Goal: Task Accomplishment & Management: Use online tool/utility

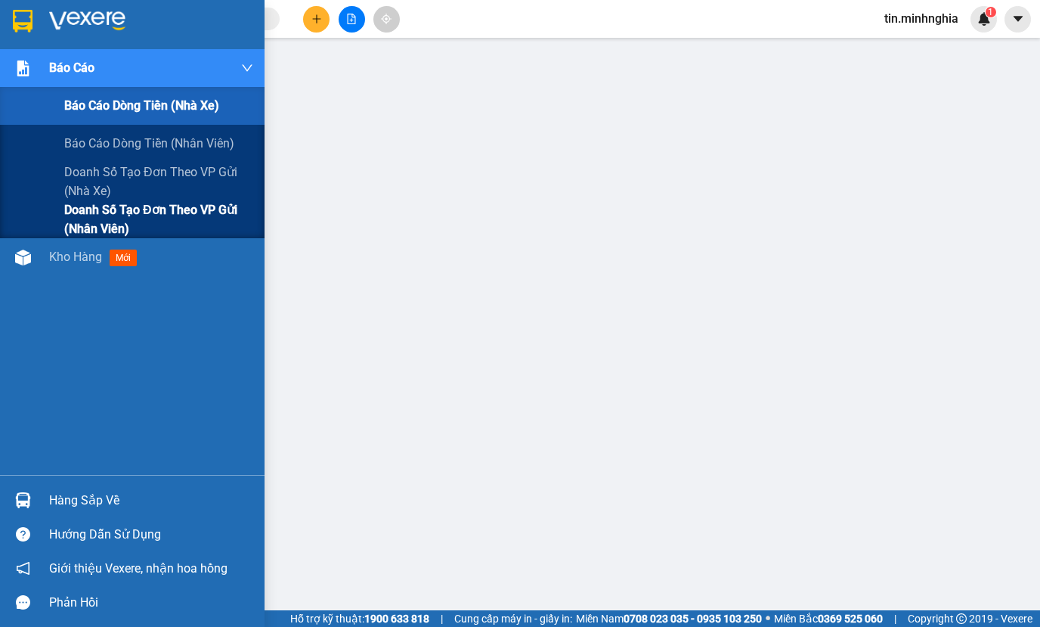
click at [186, 218] on span "Doanh số tạo đơn theo VP gửi (nhân viên)" at bounding box center [158, 219] width 189 height 38
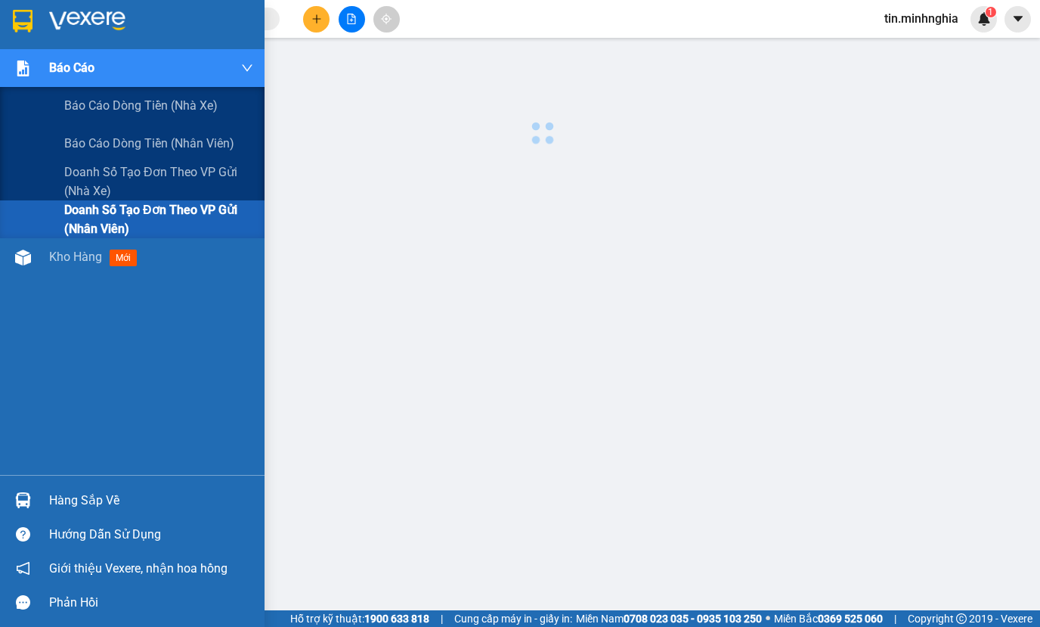
click at [186, 218] on span "Doanh số tạo đơn theo VP gửi (nhân viên)" at bounding box center [158, 219] width 189 height 38
click at [172, 214] on span "Doanh số tạo đơn theo VP gửi (nhân viên)" at bounding box center [158, 219] width 189 height 38
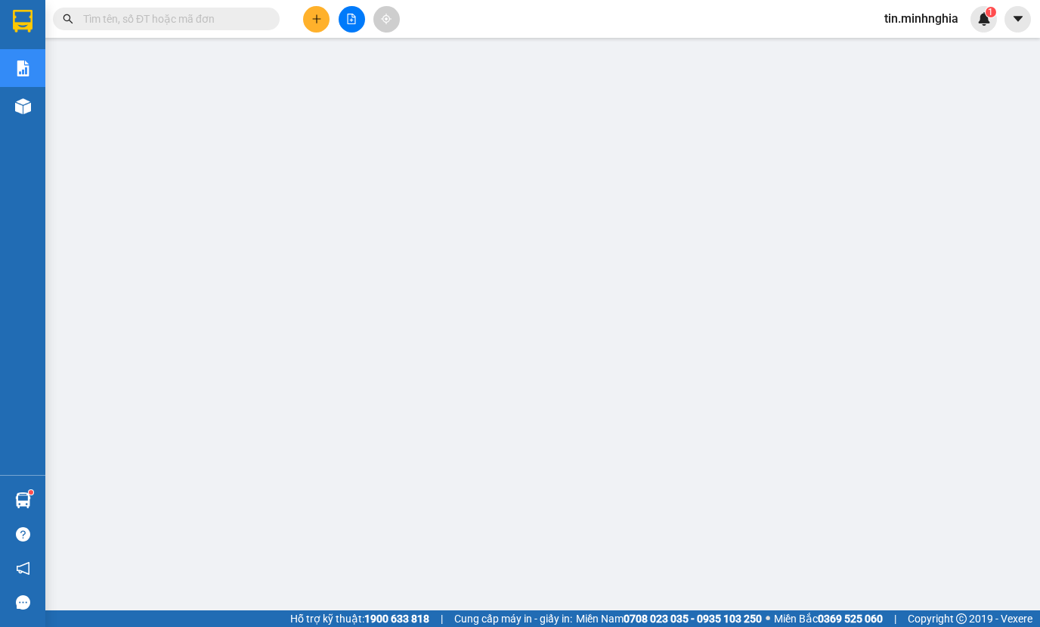
click at [352, 26] on button at bounding box center [352, 19] width 26 height 26
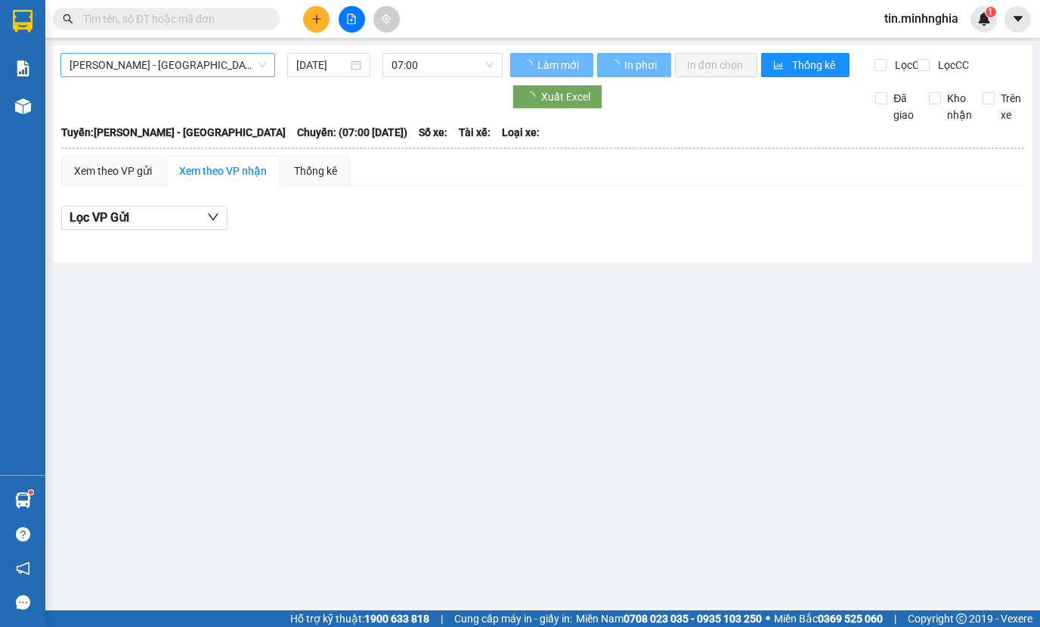
click at [227, 63] on span "[PERSON_NAME] - [GEOGRAPHIC_DATA]" at bounding box center [168, 65] width 197 height 23
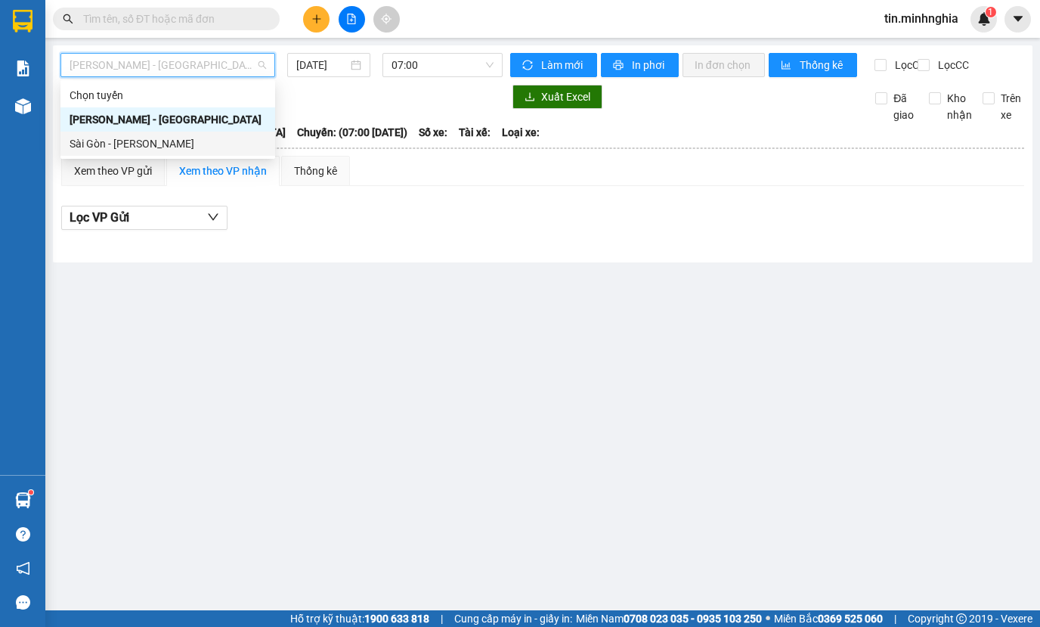
click at [174, 141] on div "Sài Gòn - [PERSON_NAME]" at bounding box center [168, 143] width 197 height 17
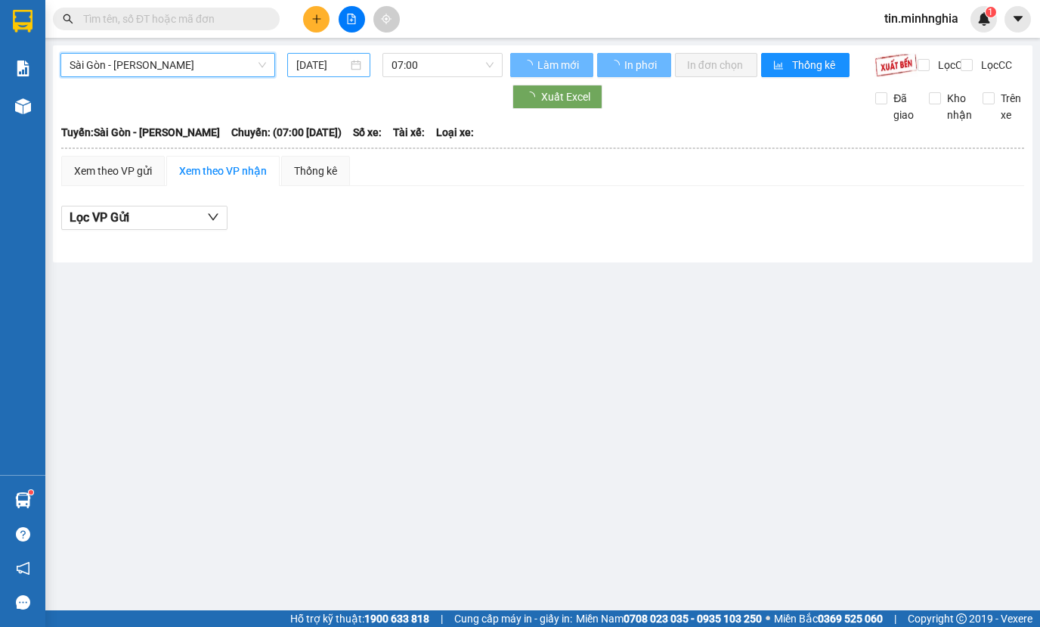
click at [318, 72] on input "[DATE]" at bounding box center [321, 65] width 51 height 17
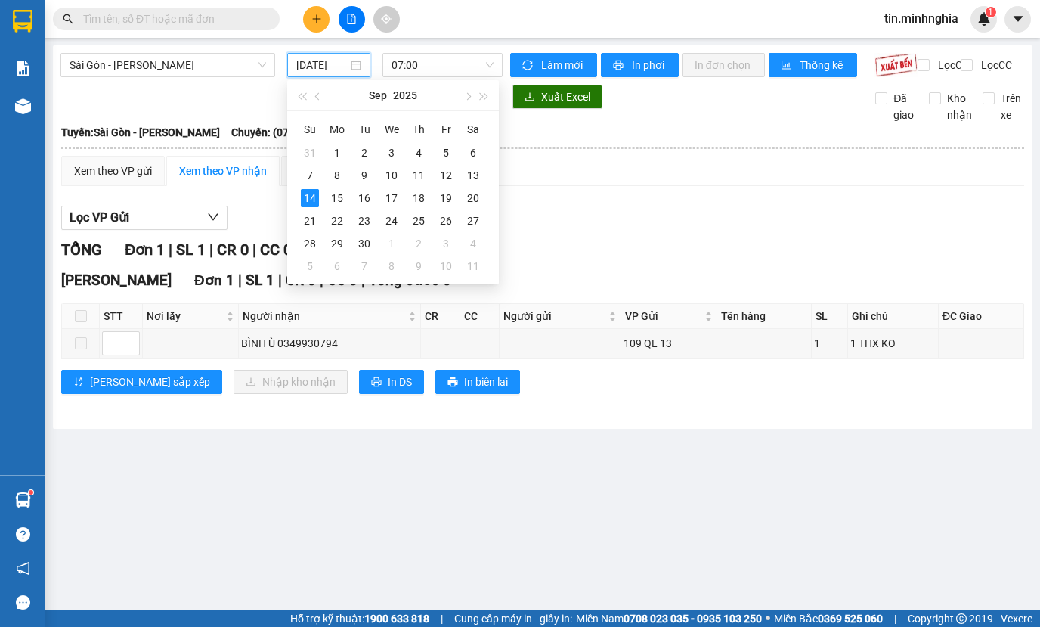
click at [324, 70] on input "[DATE]" at bounding box center [321, 65] width 51 height 17
click at [454, 182] on div "12" at bounding box center [446, 175] width 18 height 18
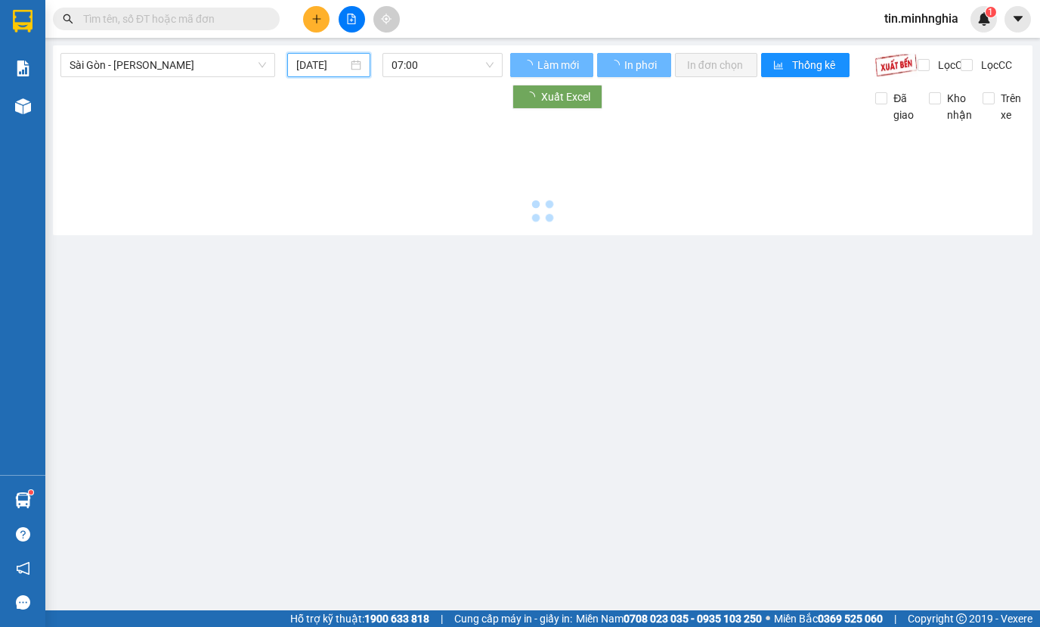
type input "[DATE]"
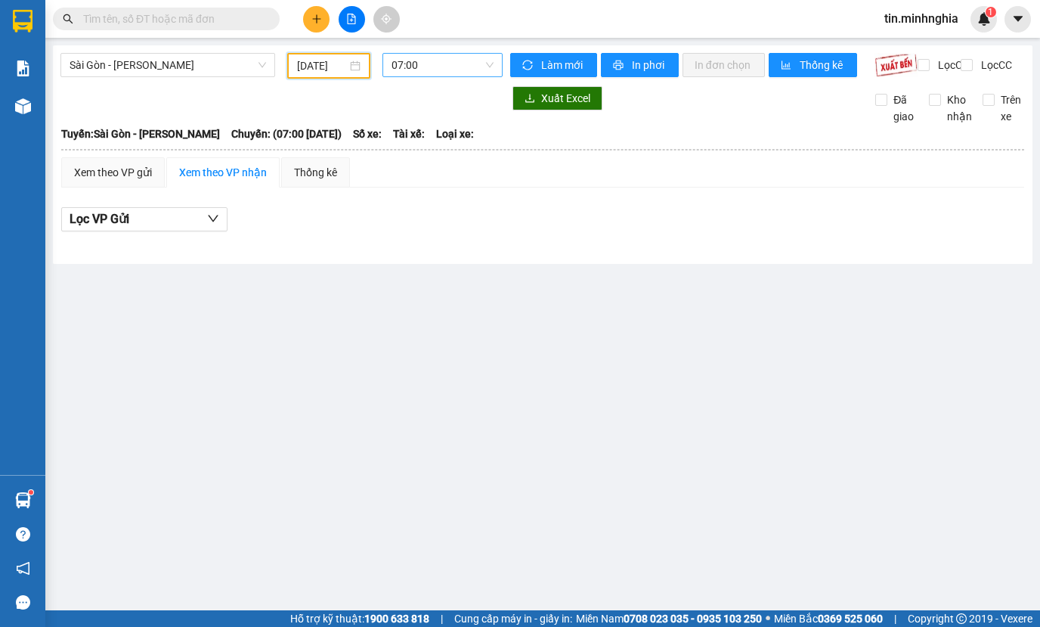
click at [405, 61] on span "07:00" at bounding box center [443, 65] width 102 height 23
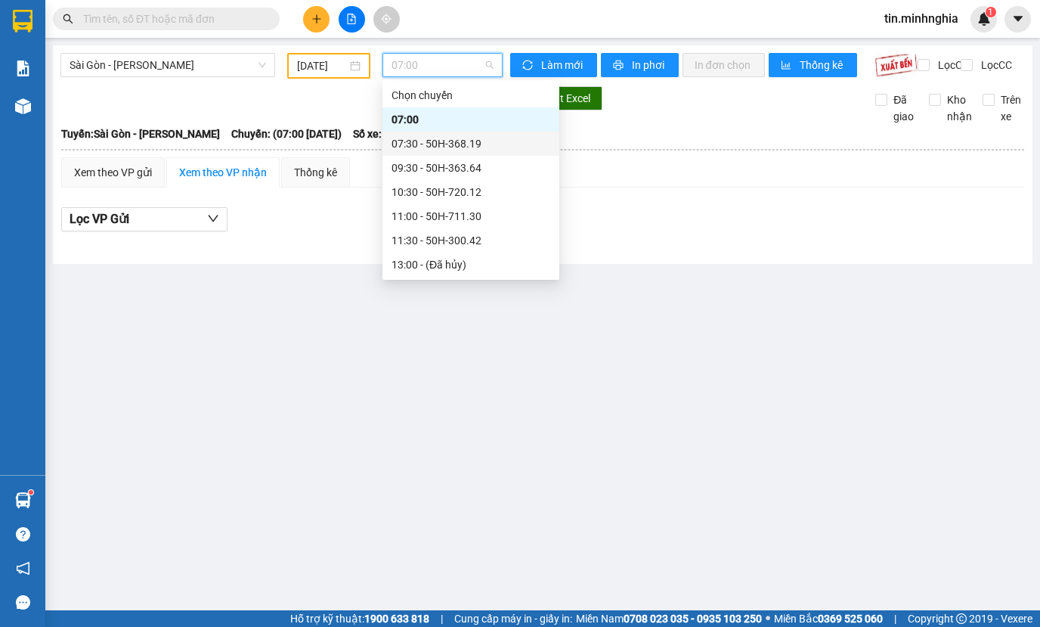
click at [427, 147] on div "07:30 - 50H-368.19" at bounding box center [471, 143] width 159 height 17
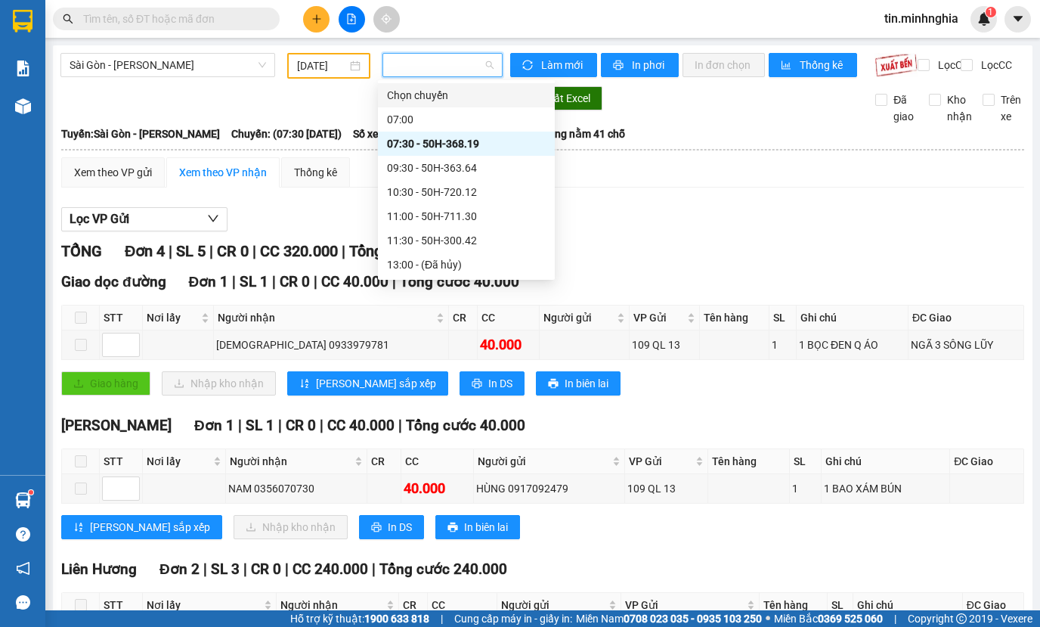
click at [318, 61] on input "[DATE]" at bounding box center [321, 65] width 49 height 17
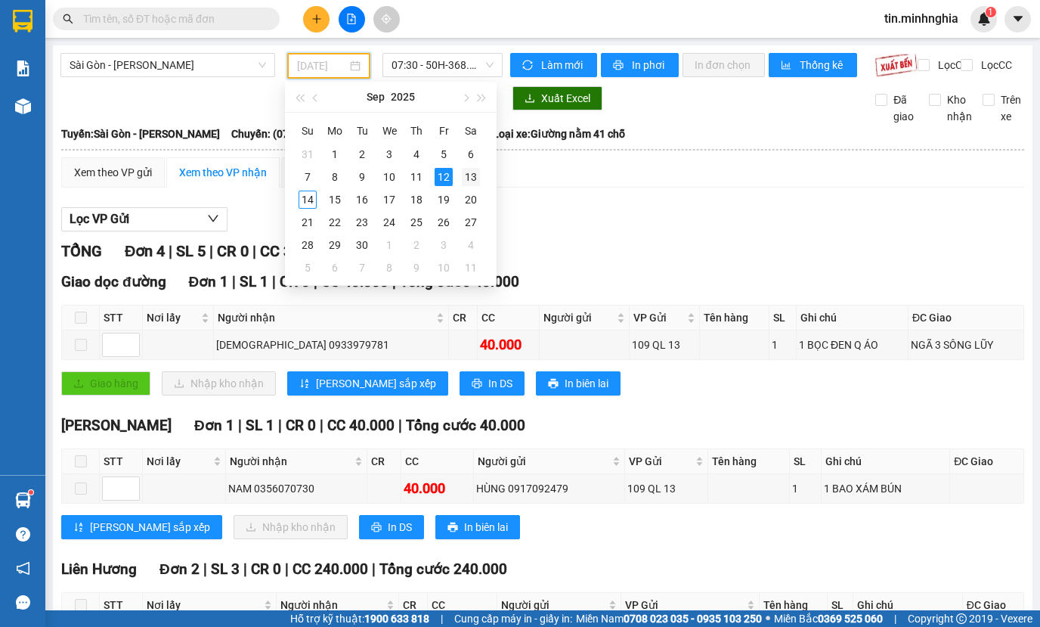
click at [468, 178] on div "13" at bounding box center [471, 177] width 18 height 18
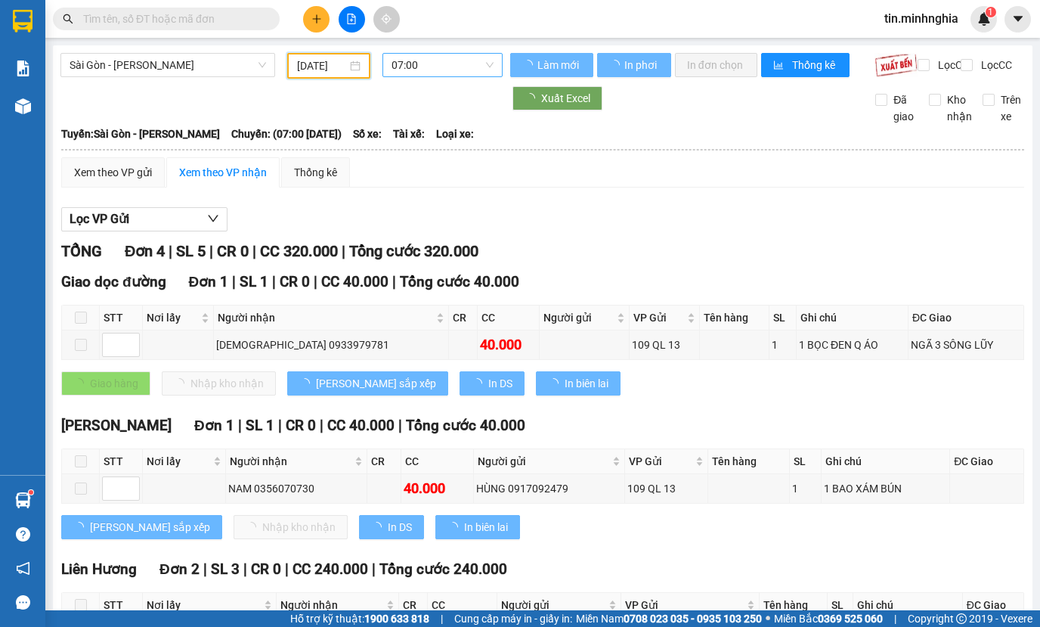
type input "[DATE]"
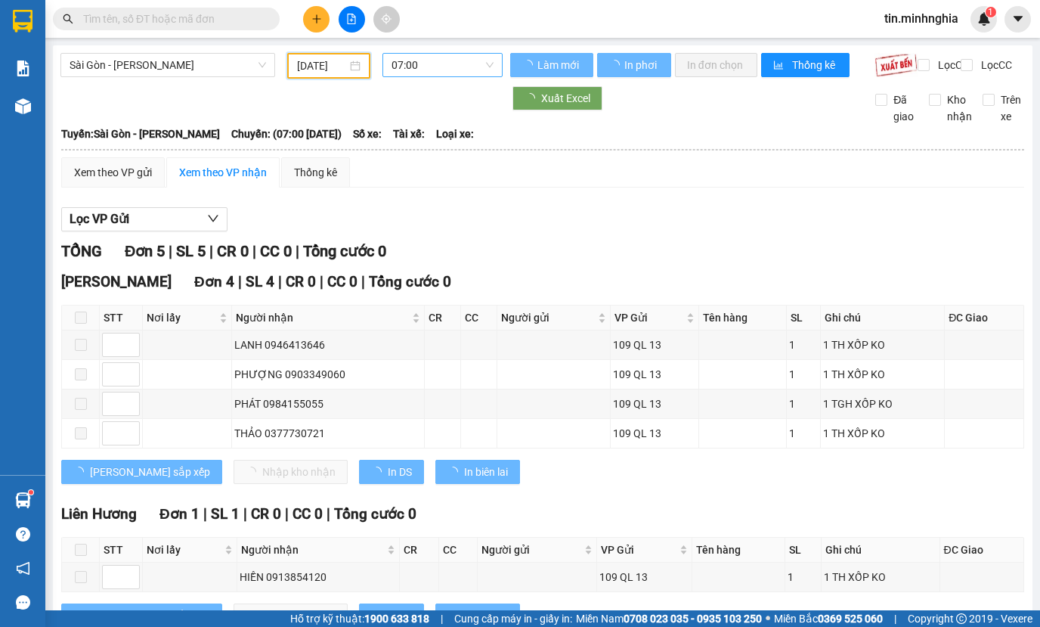
click at [482, 68] on span "07:00" at bounding box center [443, 65] width 102 height 23
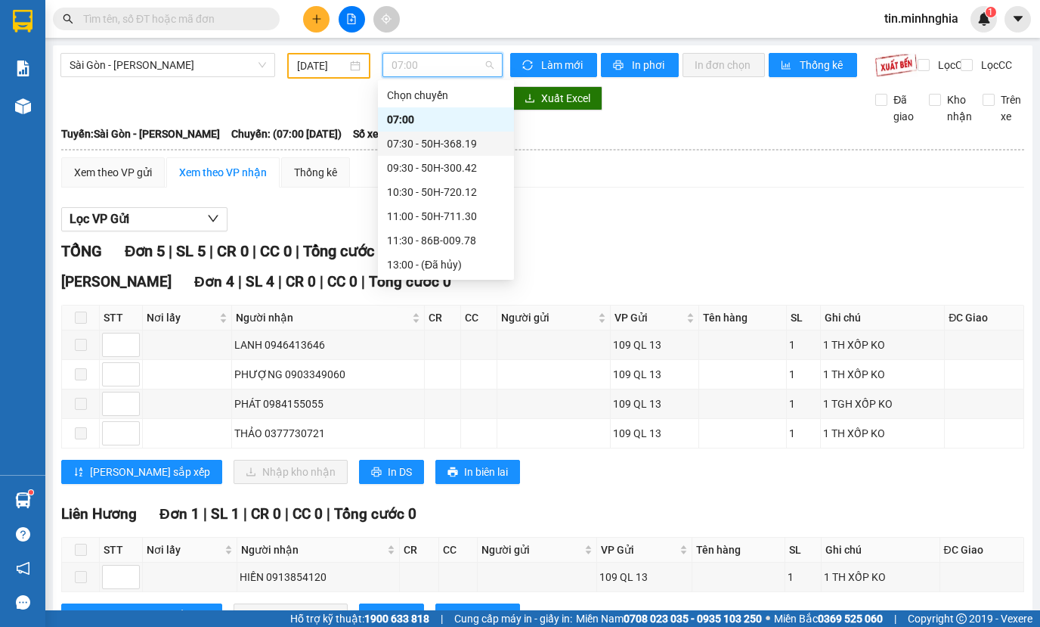
click at [448, 146] on div "07:30 - 50H-368.19" at bounding box center [446, 143] width 118 height 17
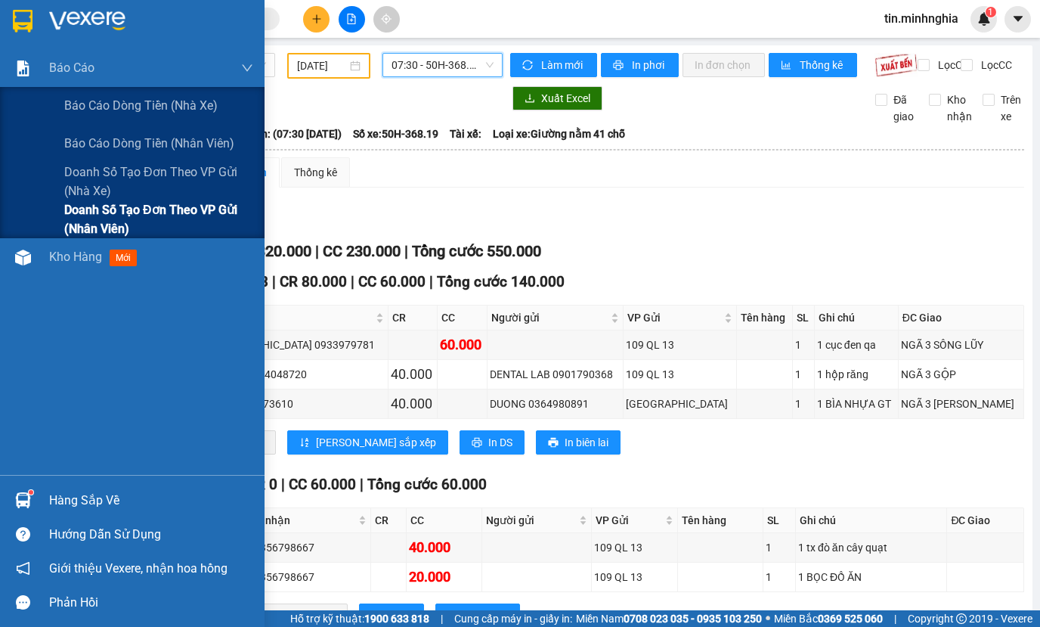
click at [165, 213] on span "Doanh số tạo đơn theo VP gửi (nhân viên)" at bounding box center [158, 219] width 189 height 38
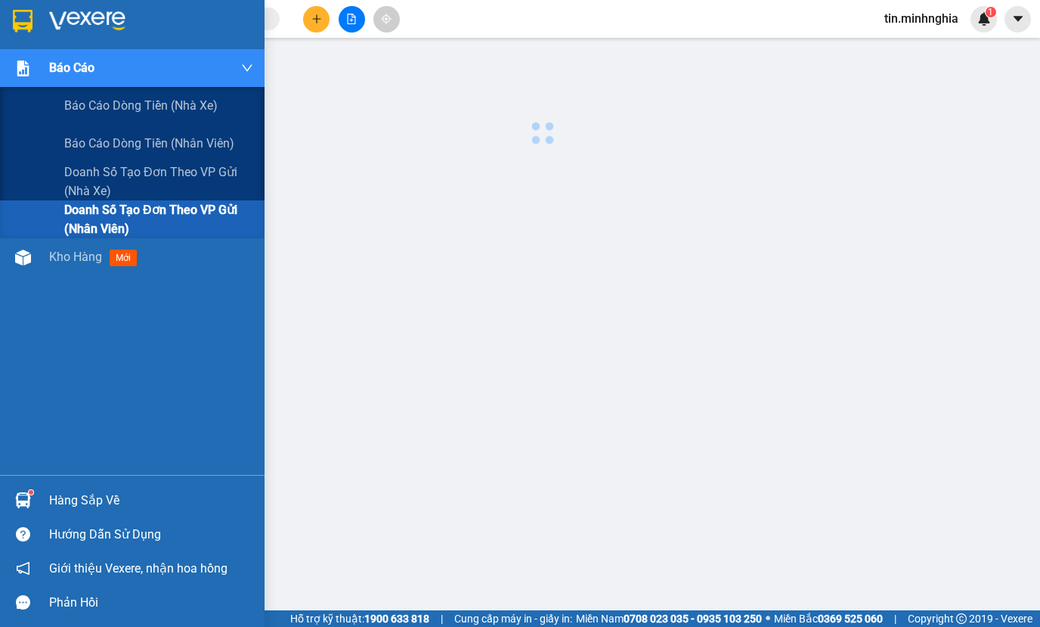
click at [165, 213] on span "Doanh số tạo đơn theo VP gửi (nhân viên)" at bounding box center [158, 219] width 189 height 38
drag, startPoint x: 171, startPoint y: 213, endPoint x: 191, endPoint y: 212, distance: 19.7
click at [172, 213] on span "Doanh số tạo đơn theo VP gửi (nhân viên)" at bounding box center [158, 219] width 189 height 38
